Goal: Find contact information: Find contact information

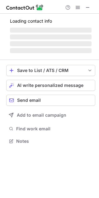
scroll to position [3, 3]
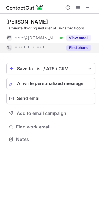
click at [79, 50] on button "Find phone" at bounding box center [78, 48] width 24 height 6
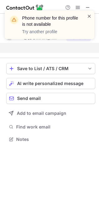
click at [90, 16] on span at bounding box center [89, 16] width 5 height 6
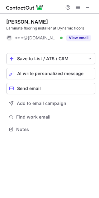
scroll to position [125, 99]
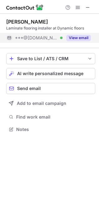
click at [77, 37] on button "View email" at bounding box center [78, 38] width 24 height 6
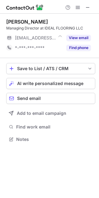
scroll to position [3, 3]
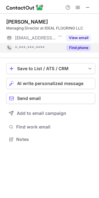
click at [78, 48] on button "Find phone" at bounding box center [78, 48] width 24 height 6
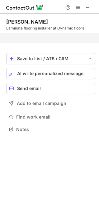
scroll to position [115, 99]
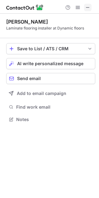
click at [89, 8] on span at bounding box center [87, 7] width 5 height 5
click at [66, 25] on div "Laminate flooring installer at Dynamic floors" at bounding box center [50, 28] width 89 height 6
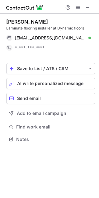
scroll to position [135, 99]
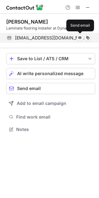
click at [80, 39] on span at bounding box center [79, 37] width 5 height 5
click at [79, 37] on span at bounding box center [79, 37] width 5 height 5
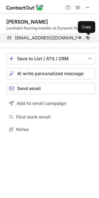
click at [90, 38] on button at bounding box center [87, 38] width 6 height 6
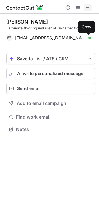
click at [89, 7] on span at bounding box center [87, 7] width 5 height 5
